Goal: Check status: Check status

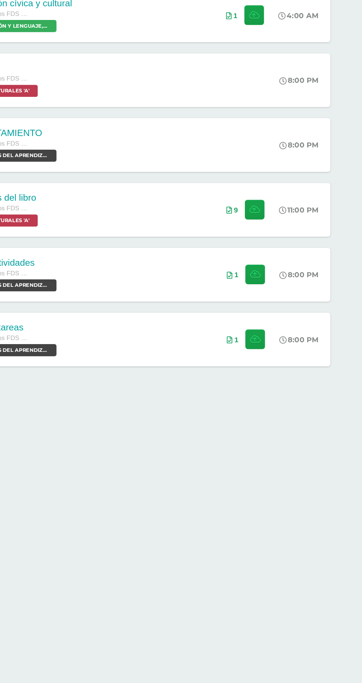
click at [327, 409] on div "8:00 PM" at bounding box center [316, 402] width 39 height 39
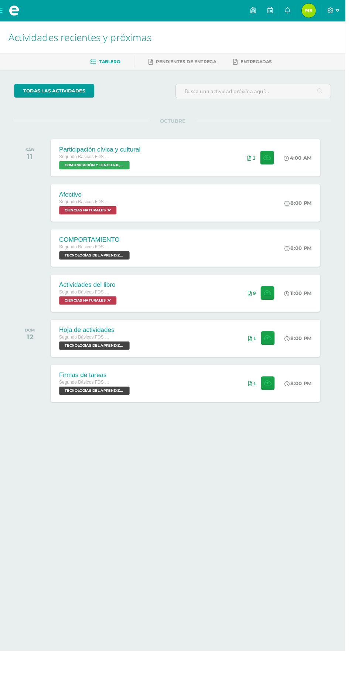
click at [305, 11] on icon at bounding box center [302, 10] width 6 height 7
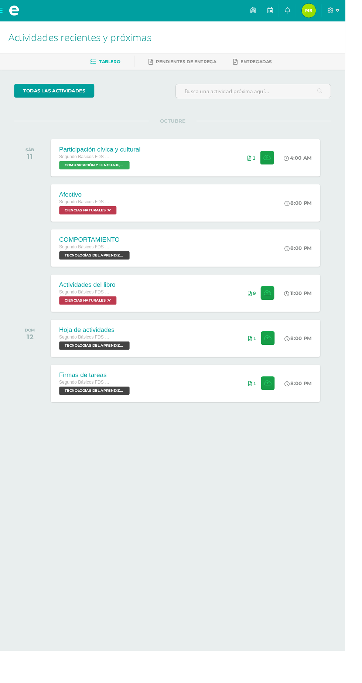
click at [218, 468] on html "Mis cursos Archivos Cerrar panel CIENCIAS NATURALES Segundo Básicos FDS Sábado …" at bounding box center [181, 234] width 362 height 468
click at [311, 11] on link at bounding box center [302, 11] width 18 height 22
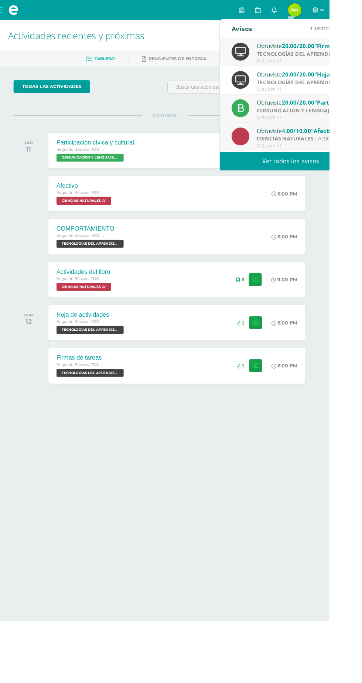
click at [359, 55] on strong "TECNOLOGÍAS DEL APRENDIZAJE Y LA COMUNICACIÓN" at bounding box center [360, 59] width 156 height 8
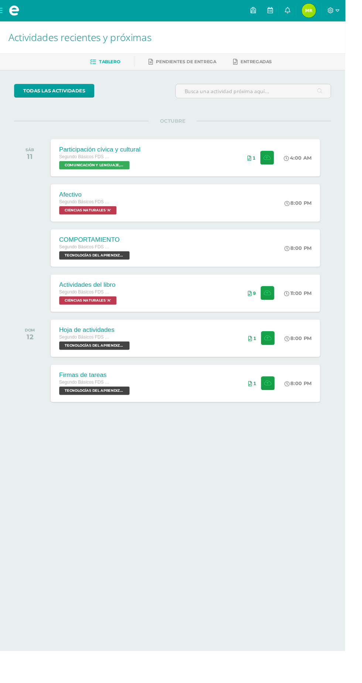
click at [327, 468] on html "Mis cursos Archivos Cerrar panel CIENCIAS NATURALES Segundo Básicos FDS Sábado …" at bounding box center [181, 234] width 362 height 468
click at [311, 11] on link at bounding box center [302, 11] width 18 height 22
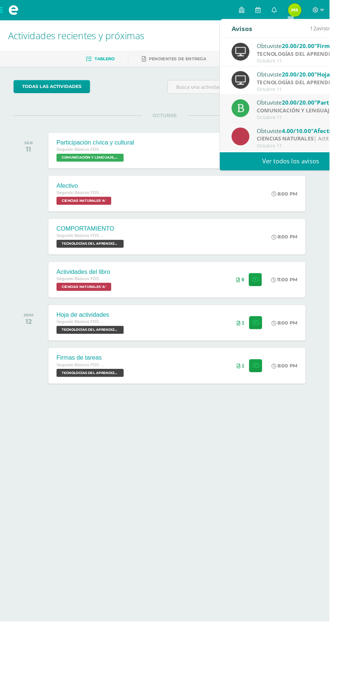
click at [344, 157] on div "Octubre 11" at bounding box center [333, 160] width 103 height 6
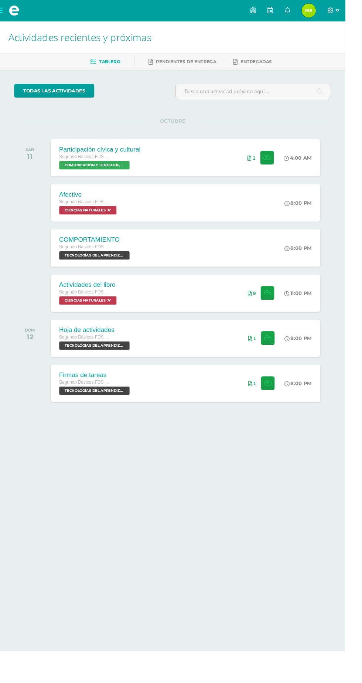
click at [352, 468] on html "Mis cursos Archivos Cerrar panel CIENCIAS NATURALES Segundo Básicos FDS Sábado …" at bounding box center [181, 234] width 362 height 468
click at [311, 11] on link at bounding box center [302, 11] width 18 height 22
click at [258, 468] on html "Mis cursos Archivos Cerrar panel CIENCIAS NATURALES Segundo Básicos FDS Sábado …" at bounding box center [181, 234] width 362 height 468
click at [333, 11] on span "María Alejandra Mi Perfil" at bounding box center [324, 11] width 18 height 15
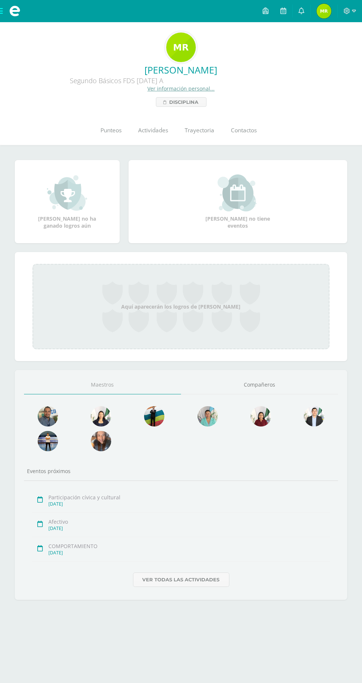
click at [115, 130] on span "Punteos" at bounding box center [111, 130] width 21 height 8
